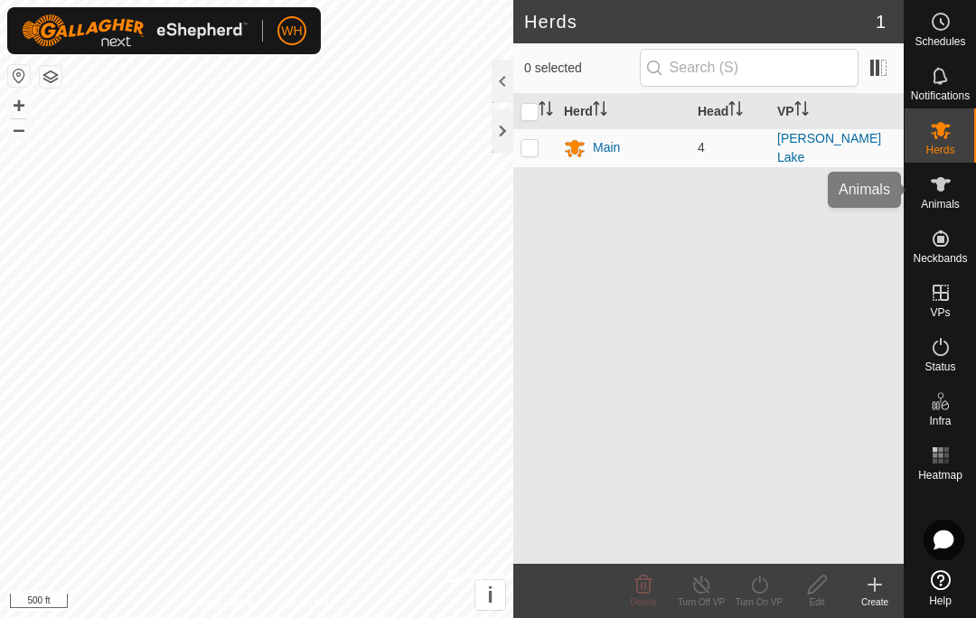
click at [940, 199] on span "Animals" at bounding box center [939, 204] width 39 height 11
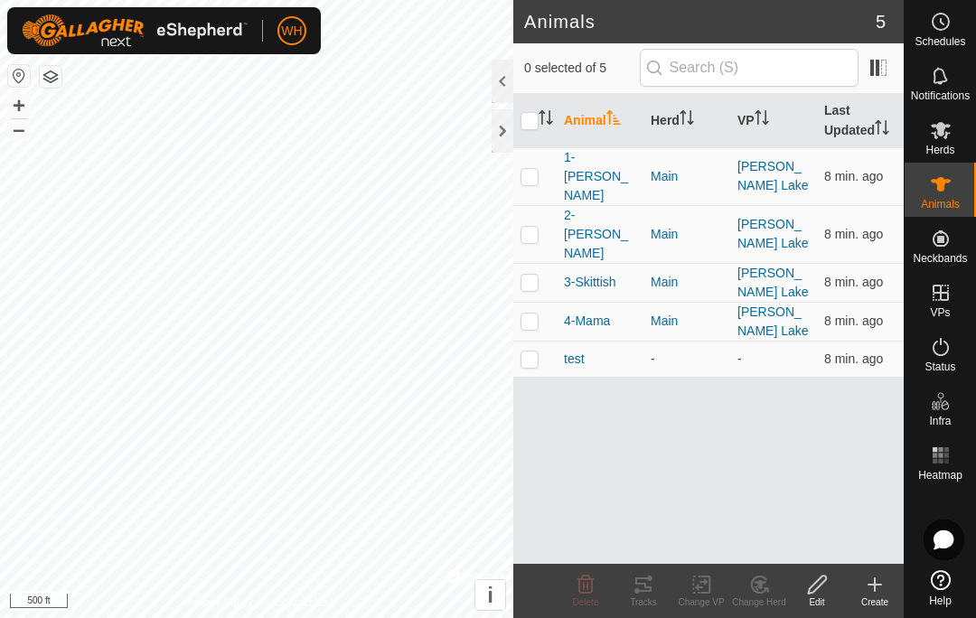
click at [525, 169] on p-checkbox at bounding box center [529, 176] width 18 height 14
click at [650, 590] on icon at bounding box center [643, 584] width 16 height 14
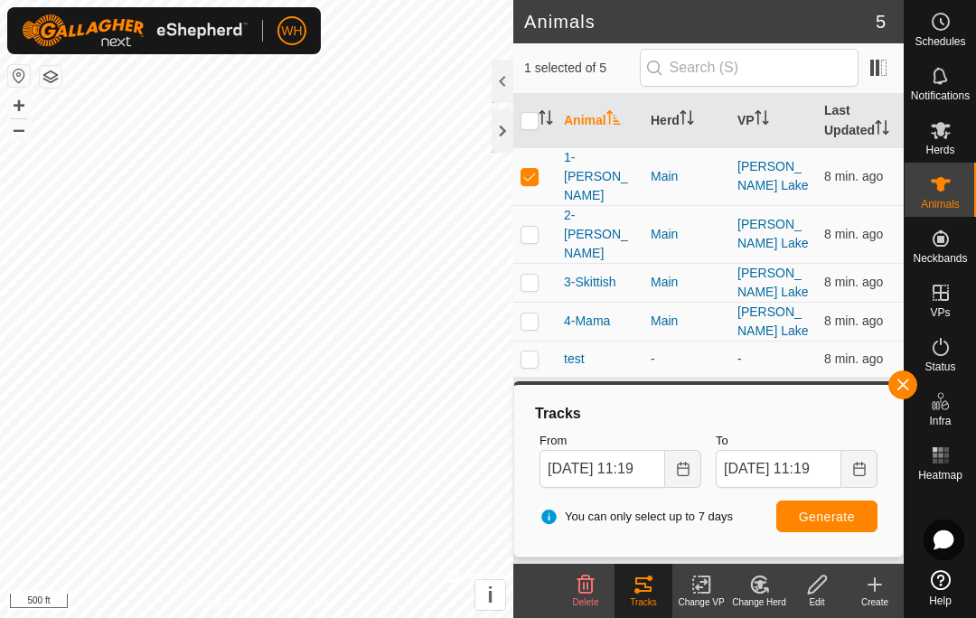
click at [531, 169] on p-checkbox at bounding box center [529, 176] width 18 height 14
checkbox input "false"
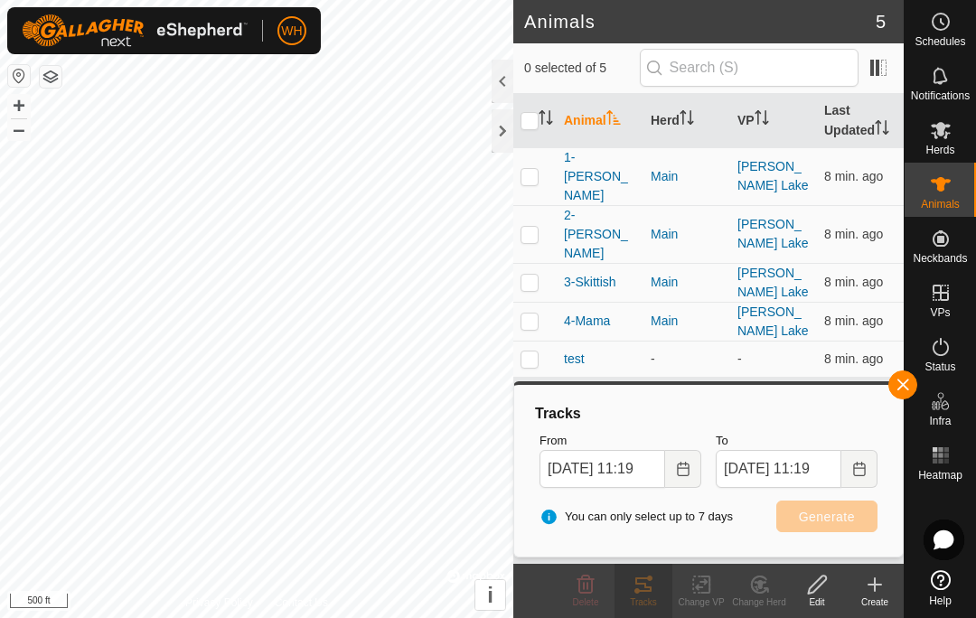
click at [530, 313] on p-checkbox at bounding box center [529, 320] width 18 height 14
checkbox input "true"
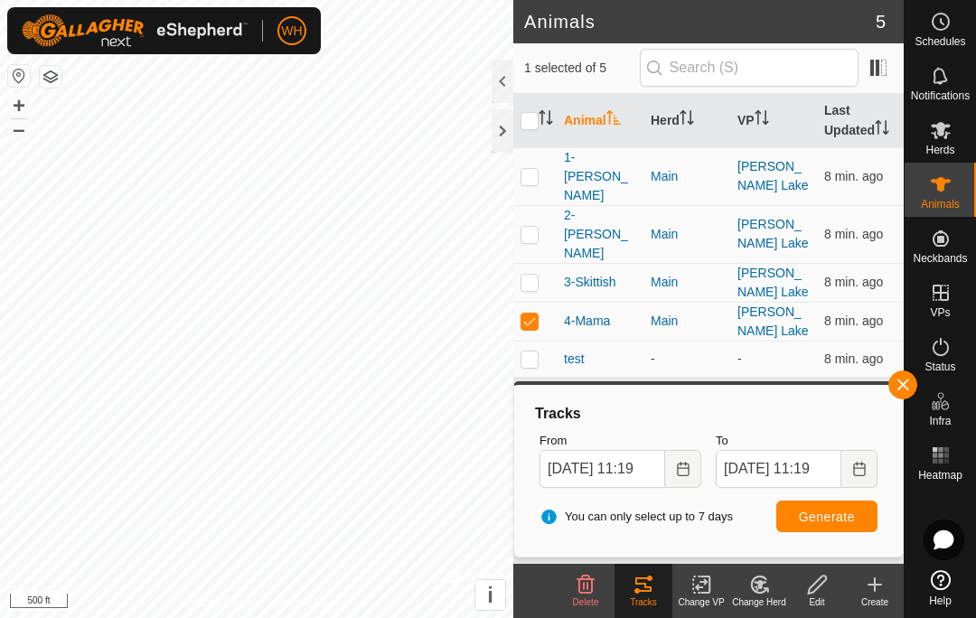
click at [817, 526] on button "Generate" at bounding box center [826, 516] width 101 height 32
click at [545, 205] on td at bounding box center [534, 234] width 43 height 58
checkbox input "true"
click at [530, 275] on p-checkbox at bounding box center [529, 282] width 18 height 14
checkbox input "true"
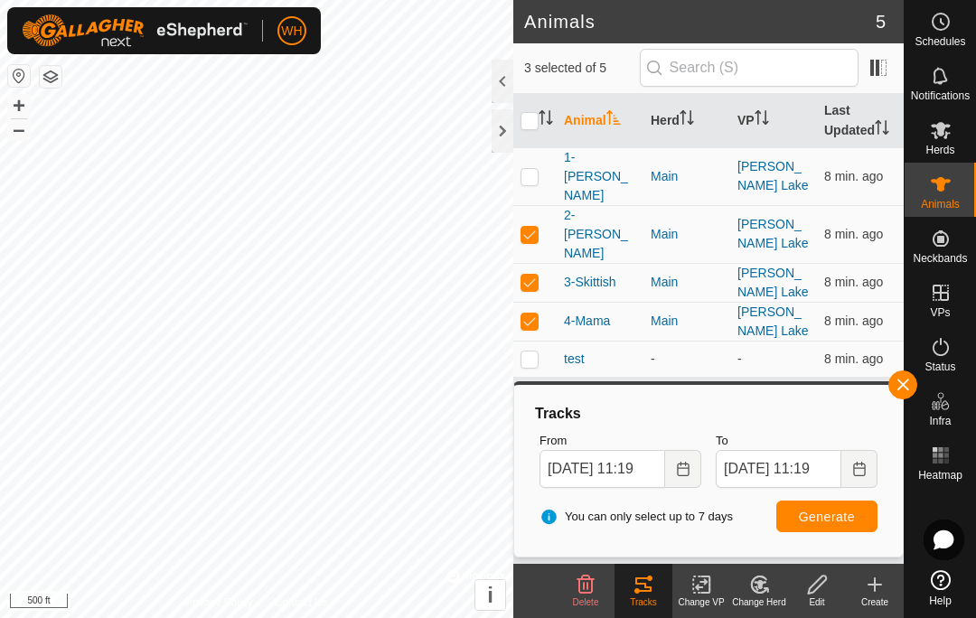
click at [826, 519] on span "Generate" at bounding box center [827, 516] width 56 height 14
click at [525, 302] on td at bounding box center [534, 321] width 43 height 39
click at [524, 302] on td at bounding box center [534, 321] width 43 height 39
checkbox input "true"
click at [527, 227] on p-checkbox at bounding box center [529, 234] width 18 height 14
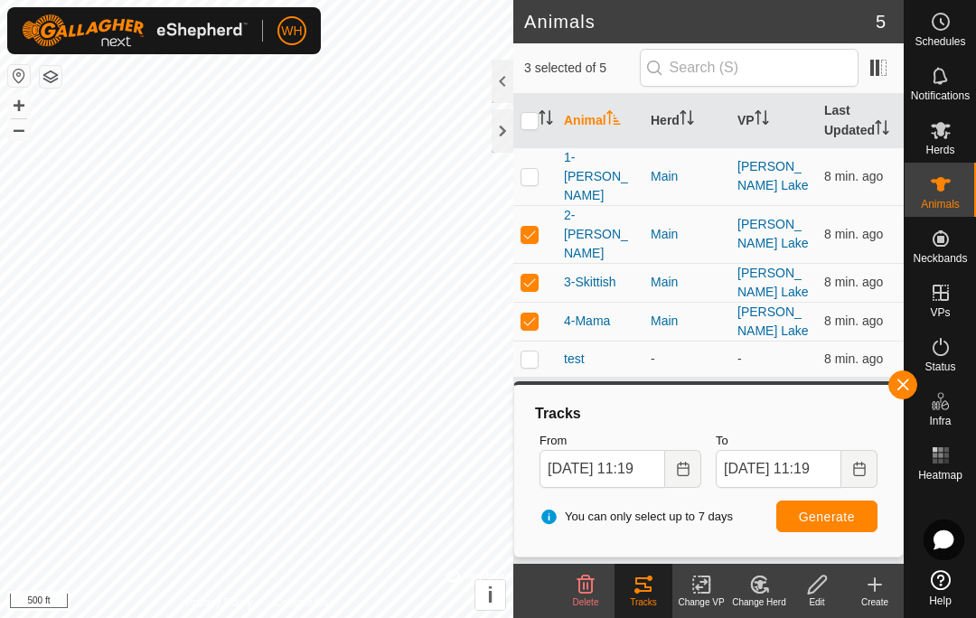
checkbox input "false"
click at [534, 275] on p-checkbox at bounding box center [529, 282] width 18 height 14
checkbox input "false"
click at [531, 313] on p-checkbox at bounding box center [529, 320] width 18 height 14
checkbox input "false"
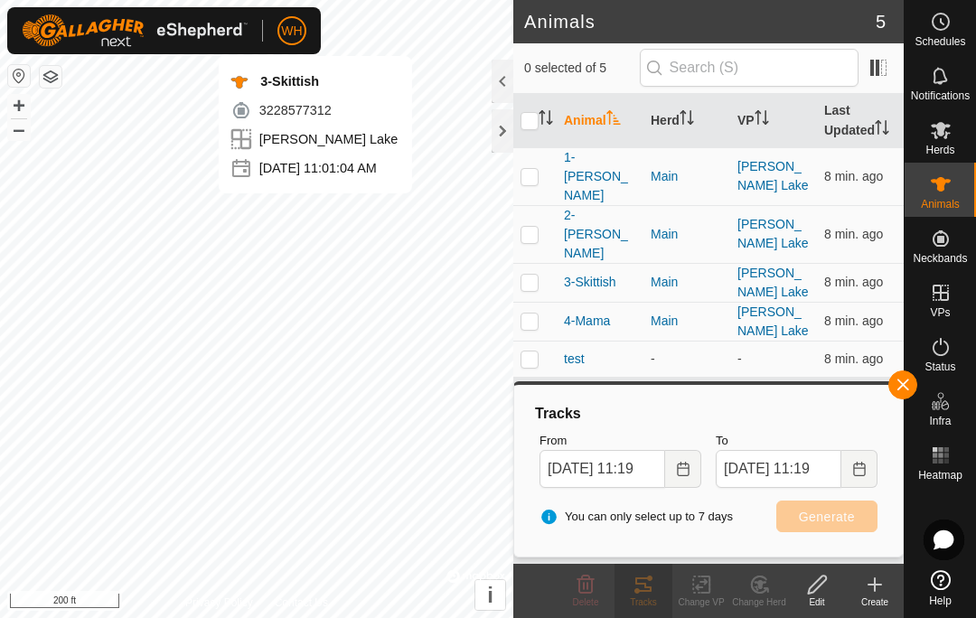
click at [528, 170] on p-checkbox at bounding box center [529, 176] width 18 height 14
checkbox input "true"
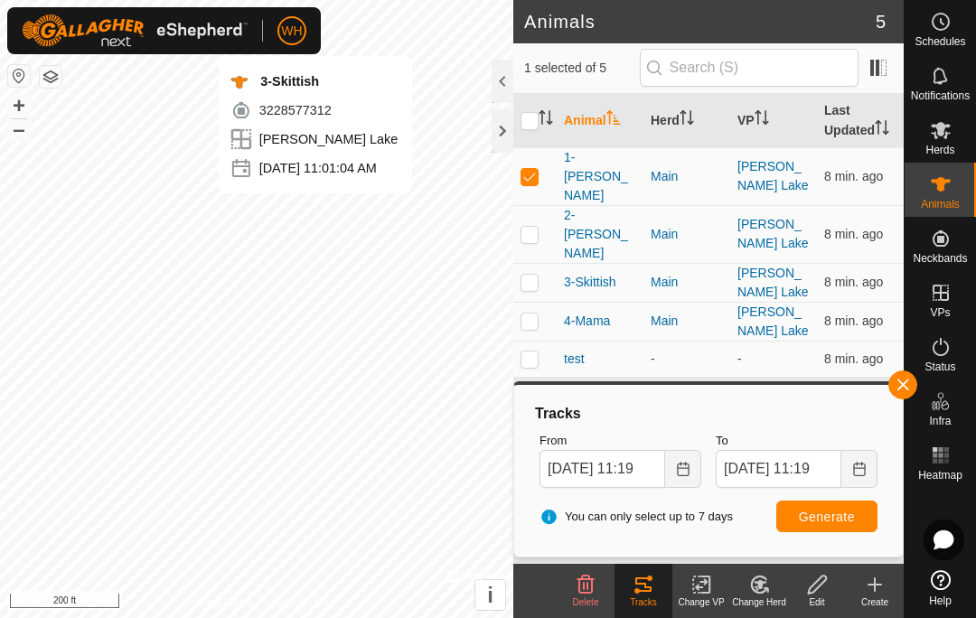
click at [807, 530] on button "Generate" at bounding box center [826, 516] width 101 height 32
click at [910, 373] on button "button" at bounding box center [902, 384] width 29 height 29
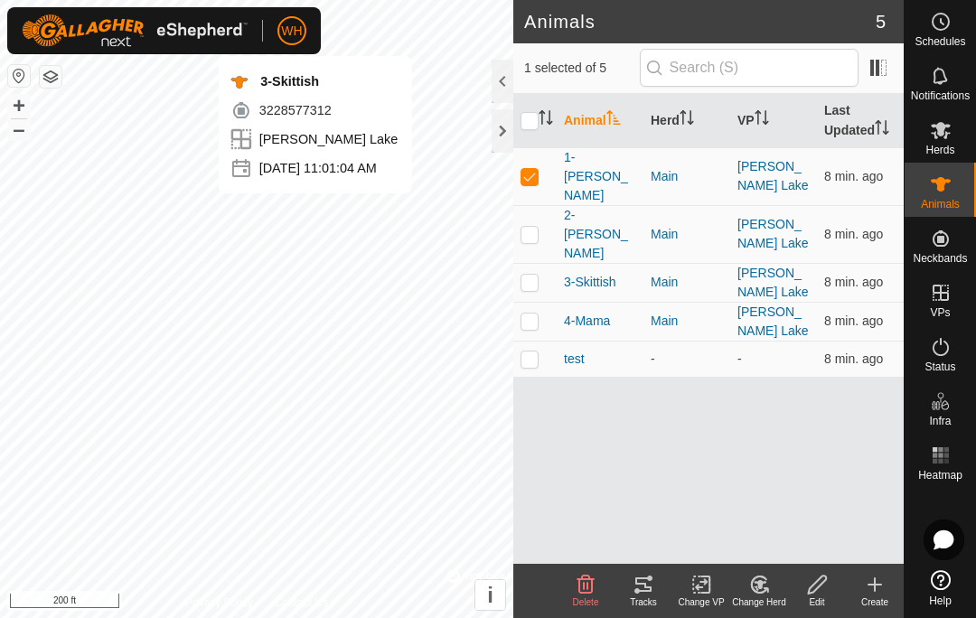
click at [641, 607] on div "Tracks" at bounding box center [643, 602] width 58 height 14
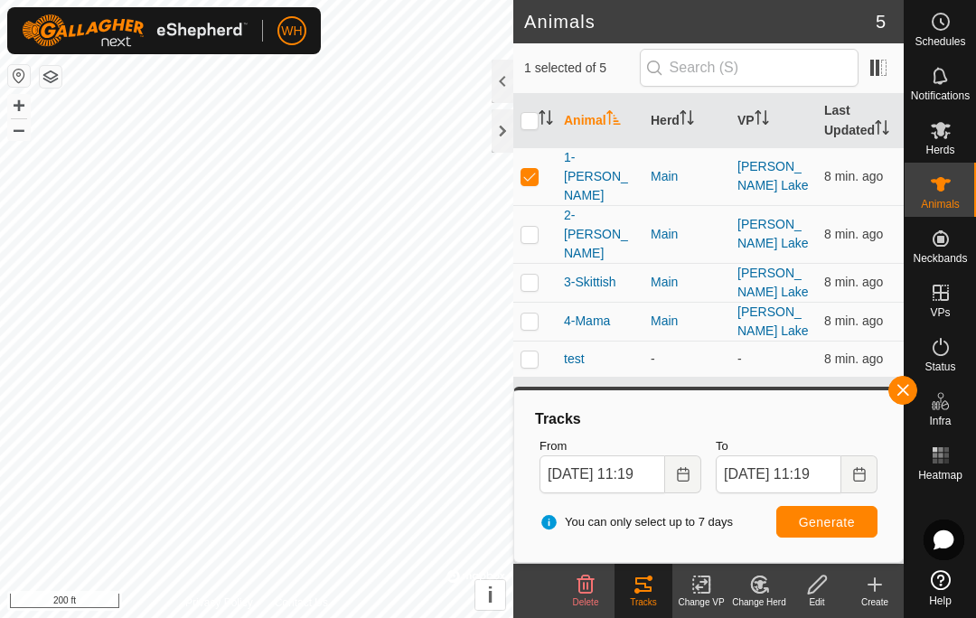
click at [518, 205] on td at bounding box center [534, 234] width 43 height 58
checkbox input "true"
click at [528, 169] on p-checkbox at bounding box center [529, 176] width 18 height 14
checkbox input "false"
click at [818, 523] on span "Generate" at bounding box center [827, 522] width 56 height 14
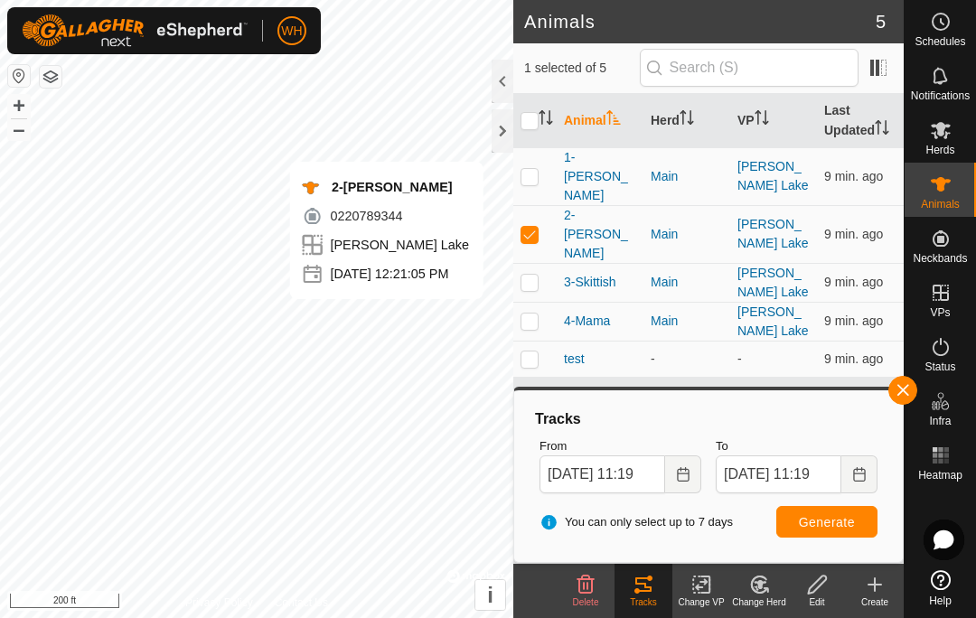
click at [686, 480] on icon "Choose Date" at bounding box center [683, 474] width 12 height 14
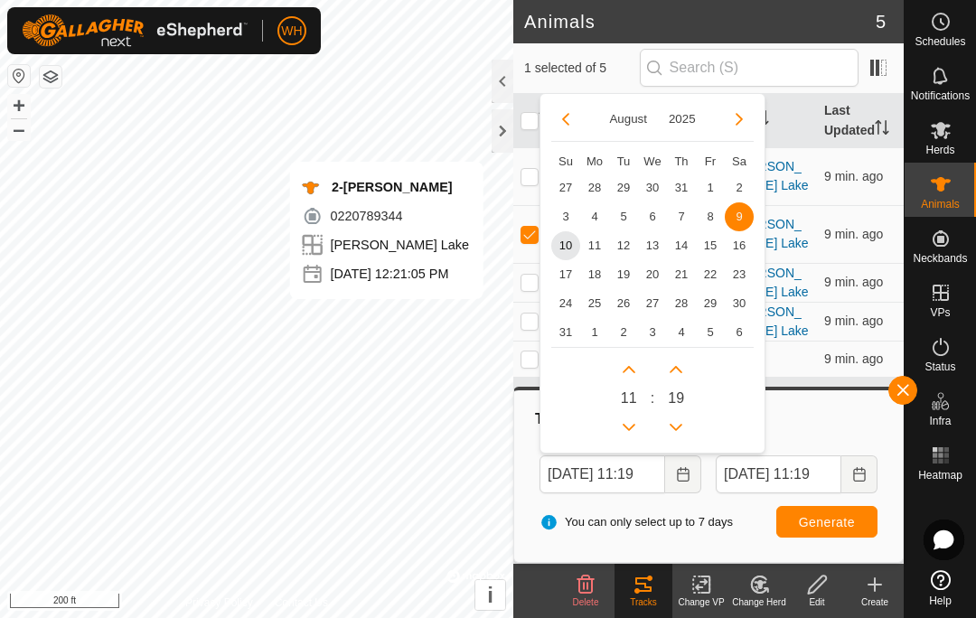
click at [567, 251] on span "10" at bounding box center [565, 245] width 29 height 29
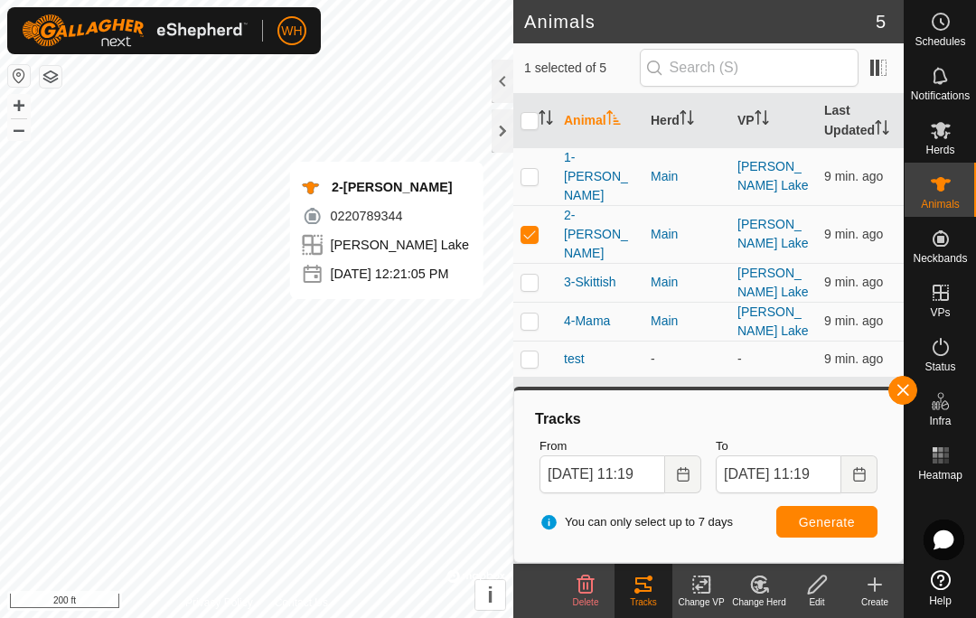
click at [679, 481] on button "Choose Date" at bounding box center [683, 474] width 36 height 38
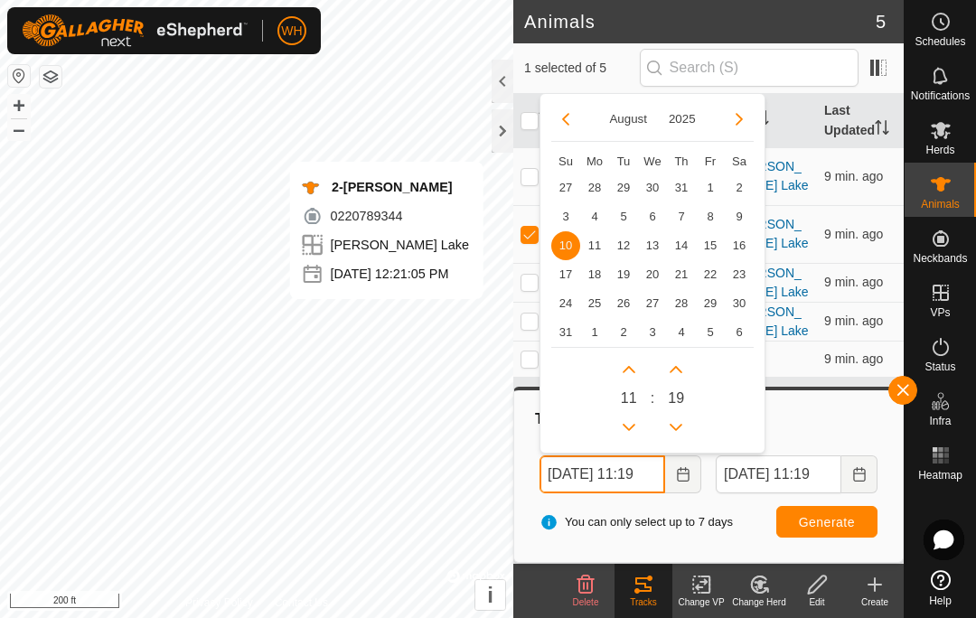
click at [629, 423] on icon "Previous Hour" at bounding box center [628, 427] width 14 height 14
click at [628, 423] on button "Previous Hour" at bounding box center [628, 427] width 29 height 29
click at [637, 431] on button "Previous Hour" at bounding box center [628, 427] width 29 height 29
click at [636, 430] on button "Previous Hour" at bounding box center [628, 427] width 29 height 29
click at [630, 435] on button "Previous Hour" at bounding box center [628, 427] width 29 height 29
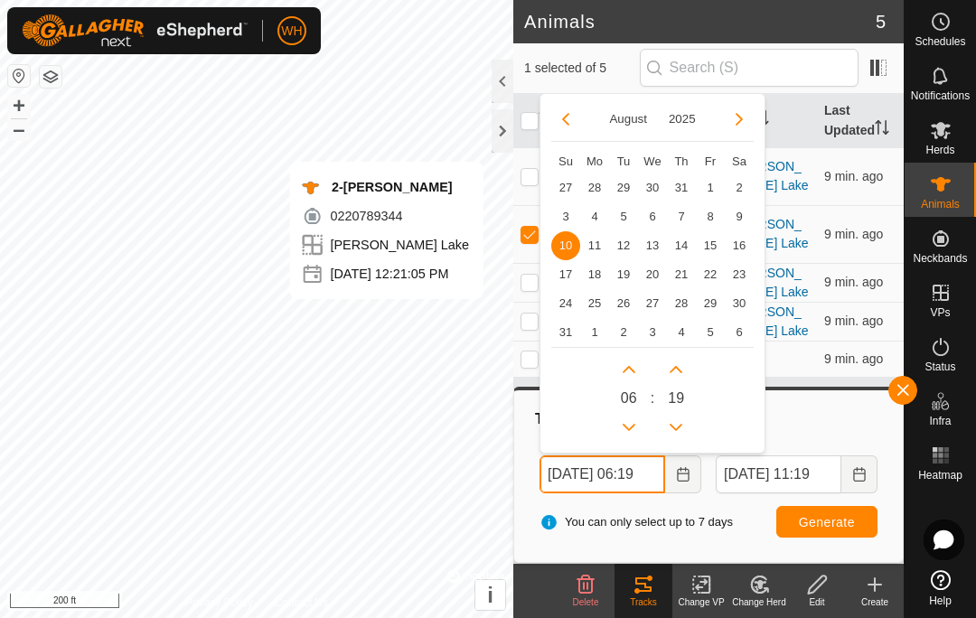
click at [638, 428] on button "Previous Hour" at bounding box center [628, 427] width 29 height 29
type input "[DATE] 05:19"
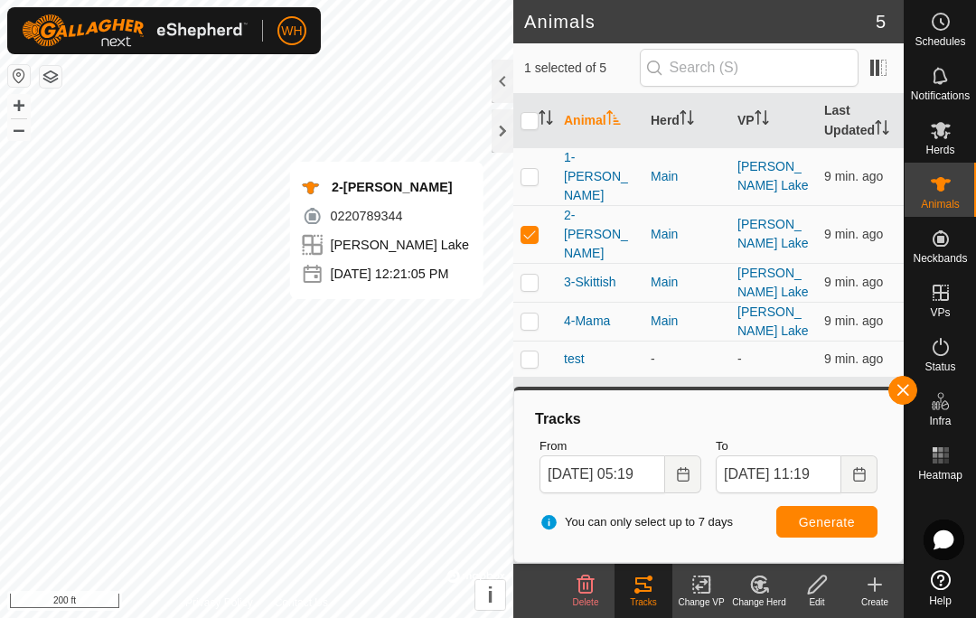
click at [822, 517] on span "Generate" at bounding box center [827, 522] width 56 height 14
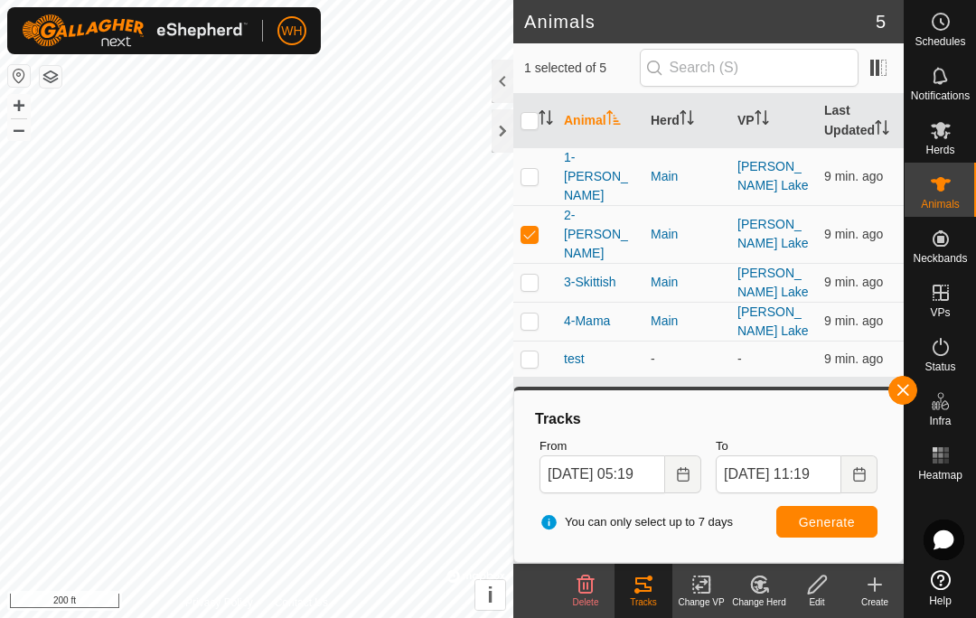
click at [530, 227] on p-checkbox at bounding box center [529, 234] width 18 height 14
checkbox input "false"
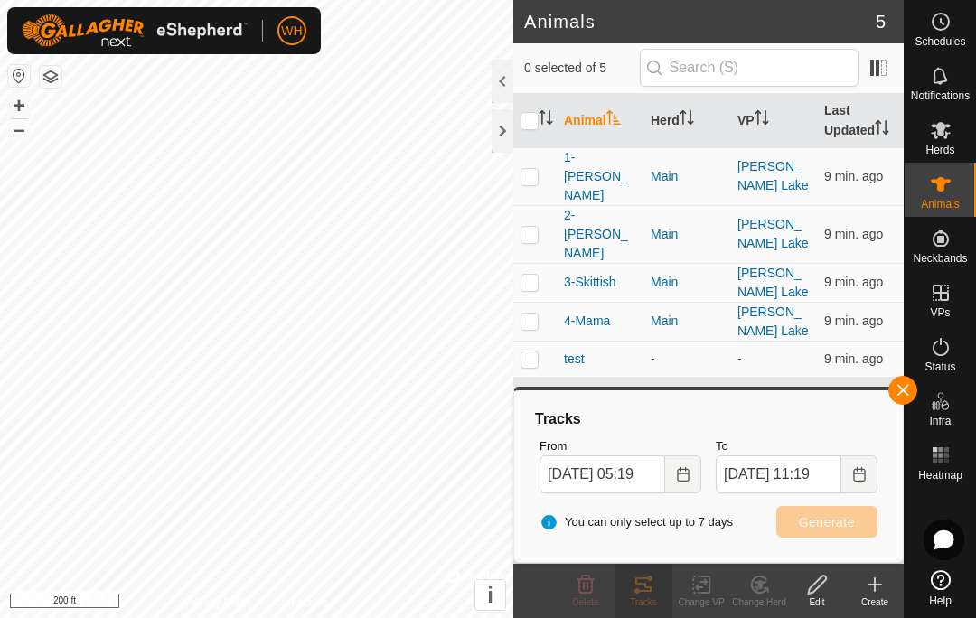
click at [529, 174] on td at bounding box center [534, 176] width 43 height 58
checkbox input "true"
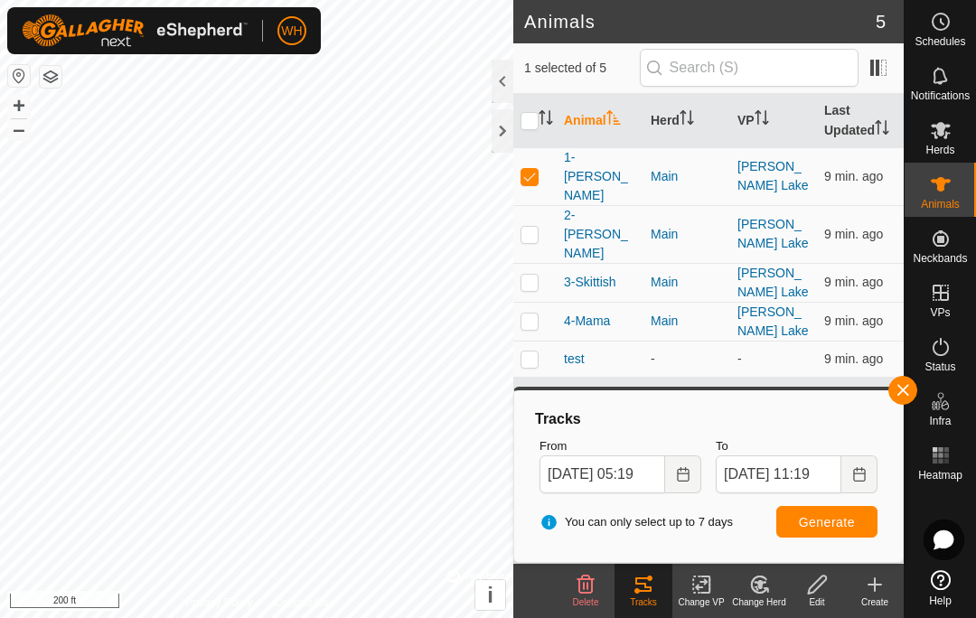
click at [810, 529] on button "Generate" at bounding box center [826, 522] width 101 height 32
click at [536, 313] on p-checkbox at bounding box center [529, 320] width 18 height 14
click at [801, 527] on span "Generate" at bounding box center [827, 522] width 56 height 14
click at [536, 313] on p-checkbox at bounding box center [529, 320] width 18 height 14
checkbox input "false"
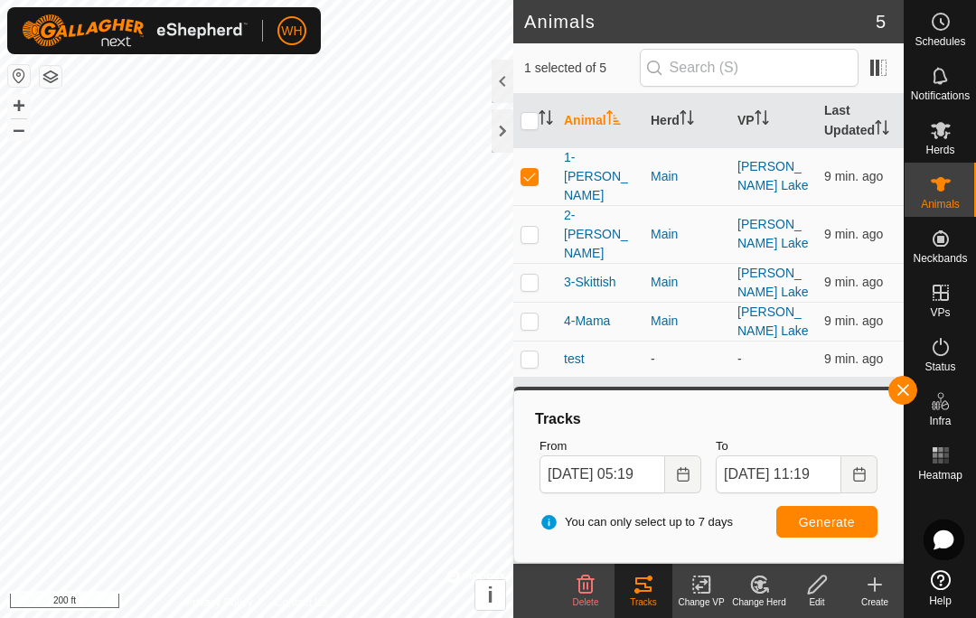
click at [532, 169] on p-checkbox at bounding box center [529, 176] width 18 height 14
checkbox input "false"
